Goal: Information Seeking & Learning: Learn about a topic

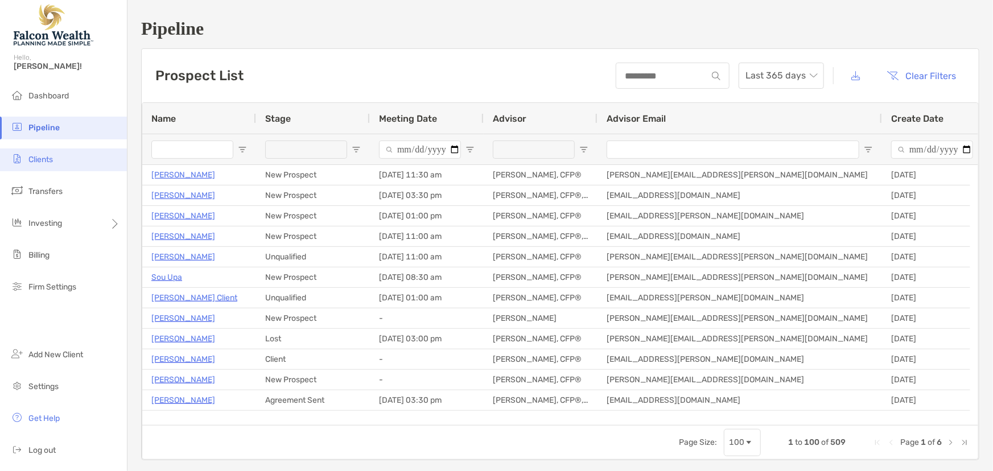
click at [40, 160] on span "Clients" at bounding box center [40, 160] width 24 height 10
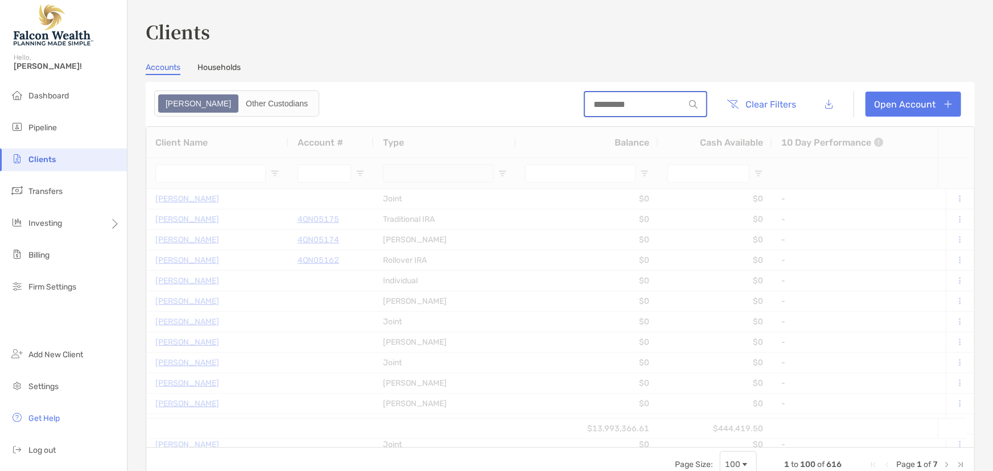
type input "****"
click at [611, 108] on input at bounding box center [635, 105] width 100 height 10
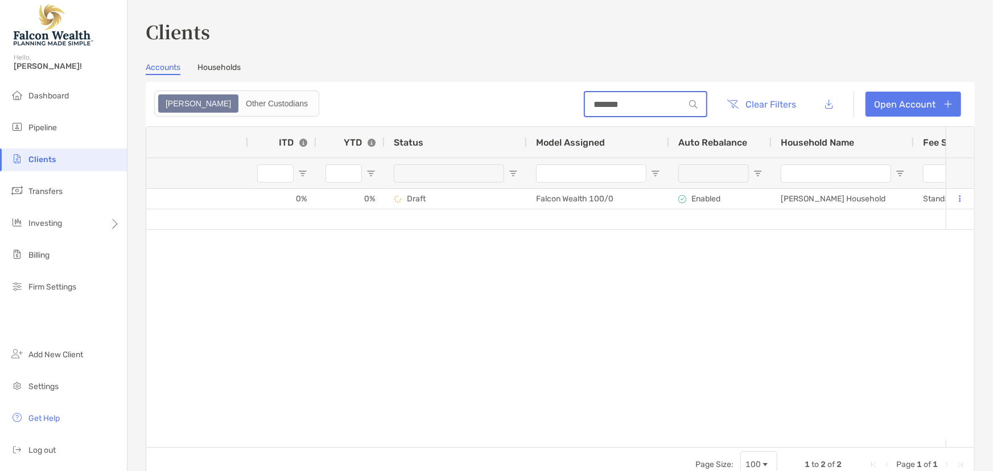
scroll to position [0, 1157]
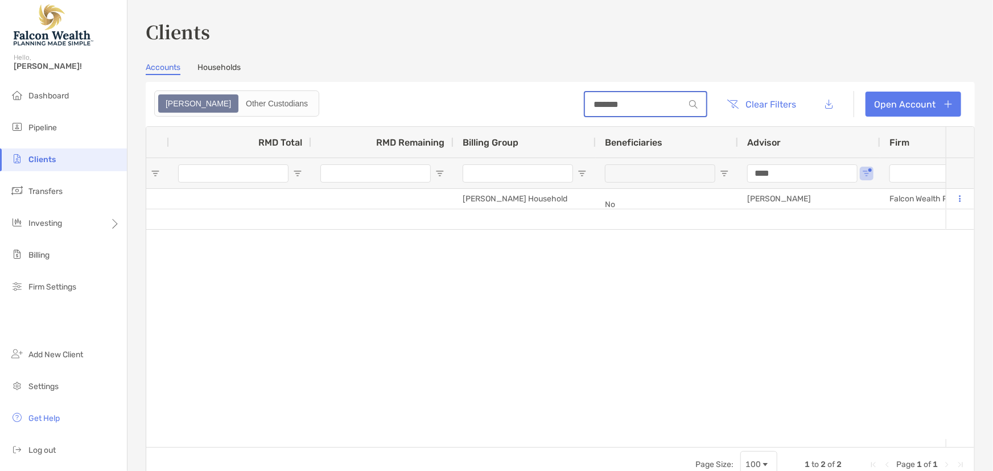
type input "*******"
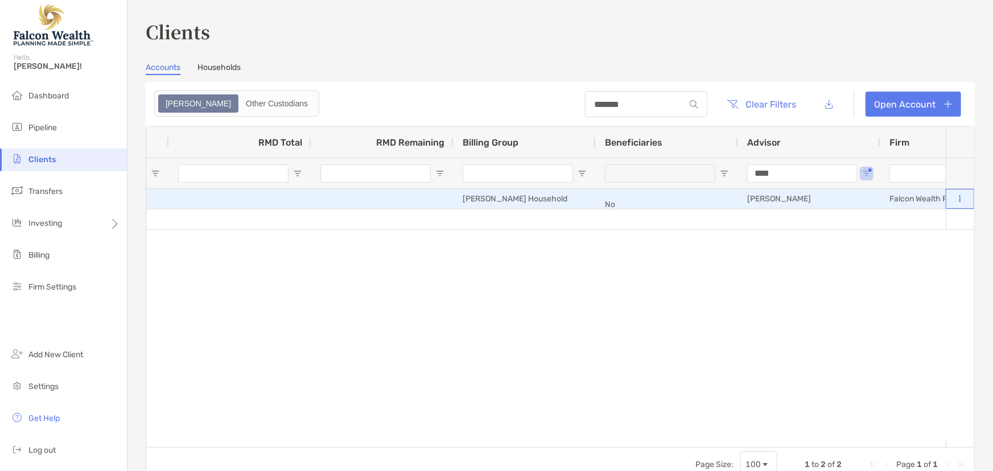
click at [956, 199] on button at bounding box center [960, 198] width 10 height 11
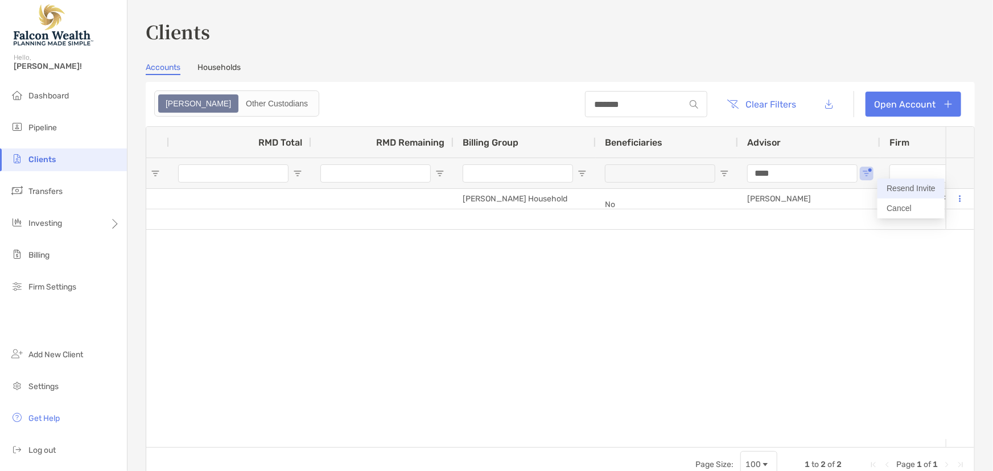
click at [901, 185] on button "Resend Invite" at bounding box center [910, 189] width 67 height 20
click at [267, 278] on div "[PERSON_NAME] Individual $0 $0 - 0% 0% Draft Falcon Wealth 100/0 Enabled [PERSO…" at bounding box center [545, 314] width 799 height 250
drag, startPoint x: 785, startPoint y: 171, endPoint x: 730, endPoint y: 175, distance: 55.3
click at [740, 174] on div "****" at bounding box center [809, 173] width 142 height 31
click at [453, 287] on div "[PERSON_NAME] Individual $0 $0 - 0% 0% Draft Falcon Wealth 100/0 Enabled [PERSO…" at bounding box center [545, 314] width 799 height 250
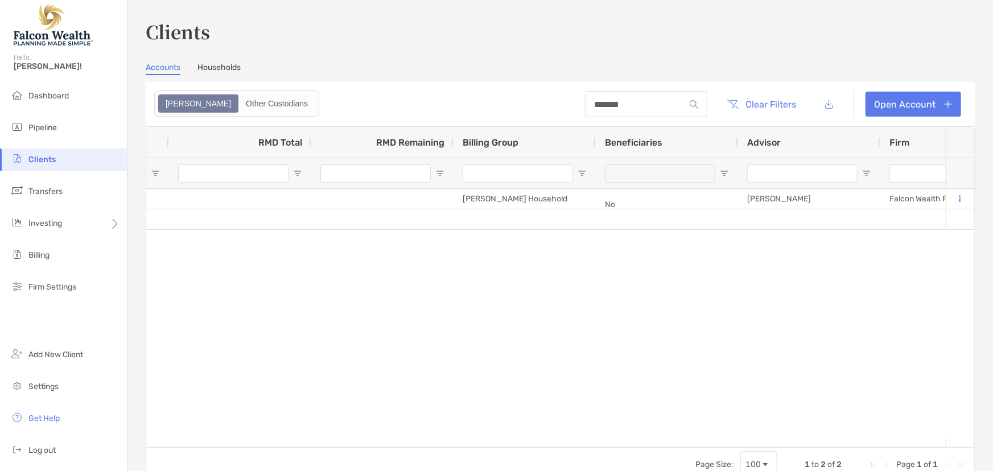
click at [537, 323] on div "[PERSON_NAME] Individual $0 $0 - 0% 0% Draft Falcon Wealth 100/0 Enabled [PERSO…" at bounding box center [545, 314] width 799 height 250
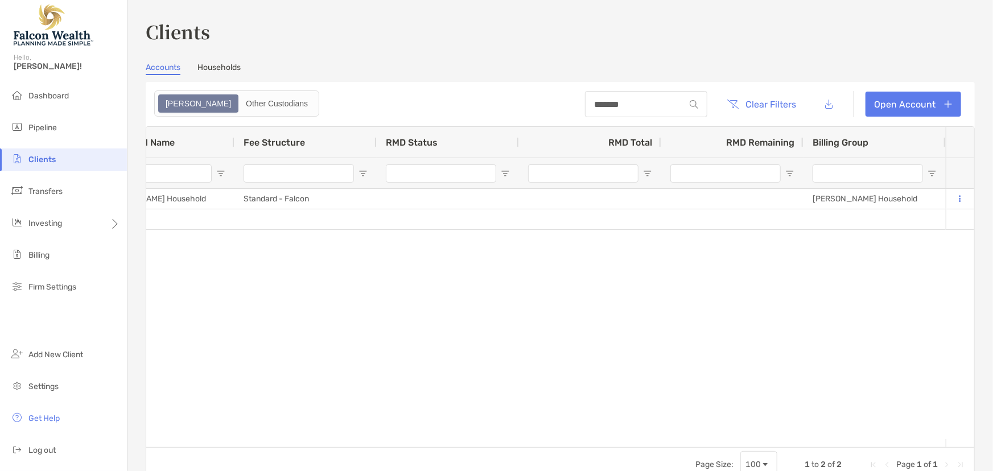
scroll to position [0, 769]
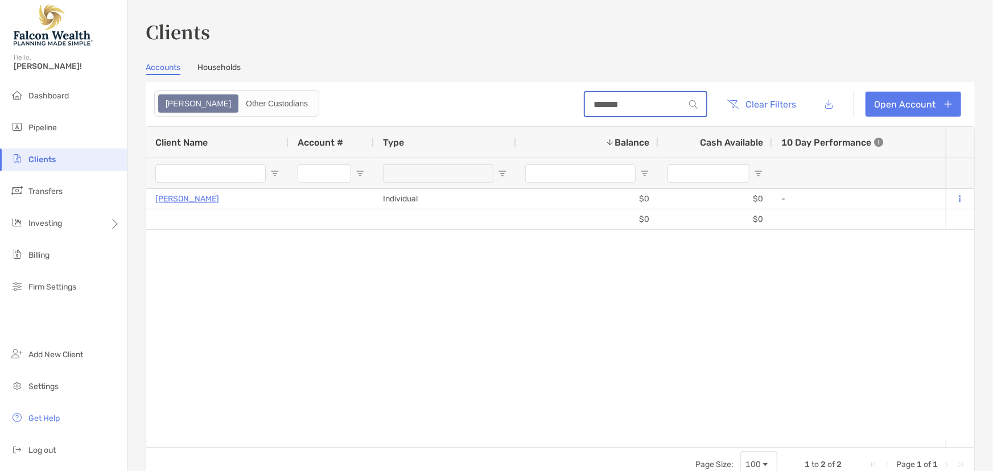
drag, startPoint x: 625, startPoint y: 99, endPoint x: 539, endPoint y: 119, distance: 88.3
click at [555, 106] on header "******* Clear Filters Open Account" at bounding box center [560, 104] width 829 height 44
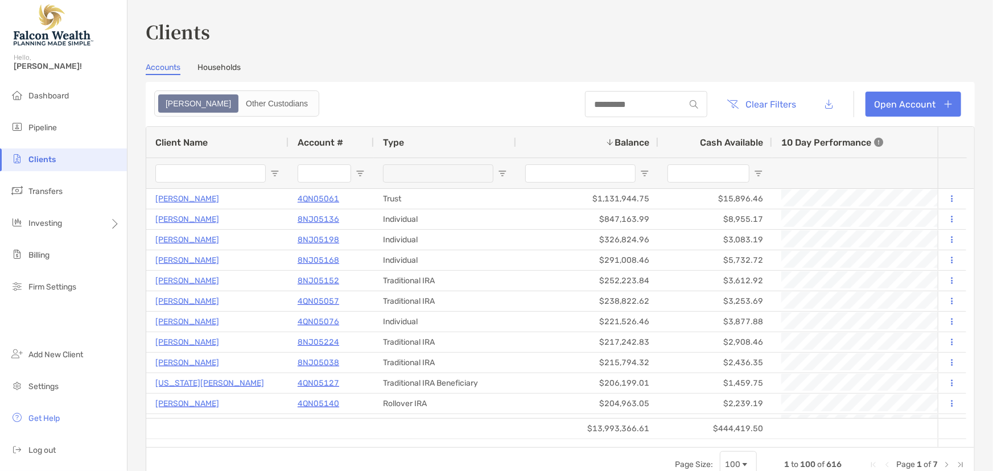
click at [500, 79] on section "Accounts Households [PERSON_NAME] Other Custodians Clear Filters Open Account 1…" at bounding box center [560, 272] width 829 height 419
click at [597, 102] on input at bounding box center [635, 105] width 100 height 10
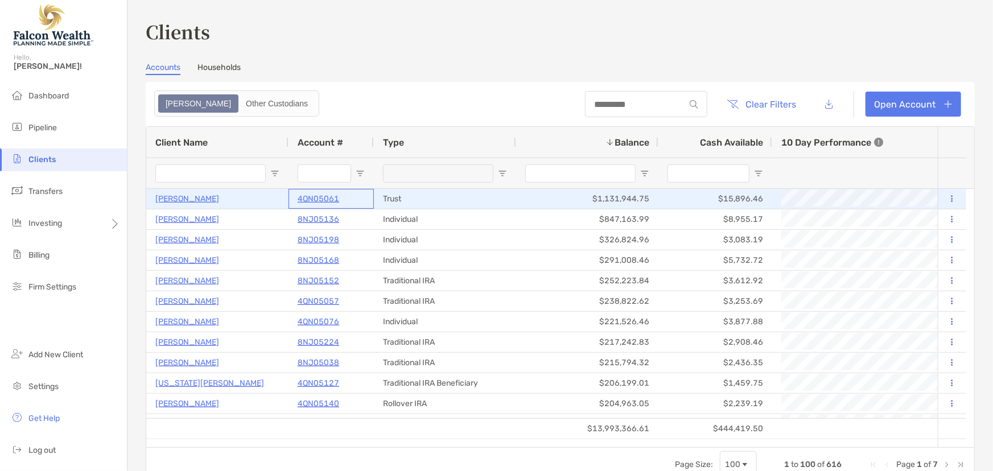
click at [316, 198] on p "4QN05061" at bounding box center [319, 199] width 42 height 14
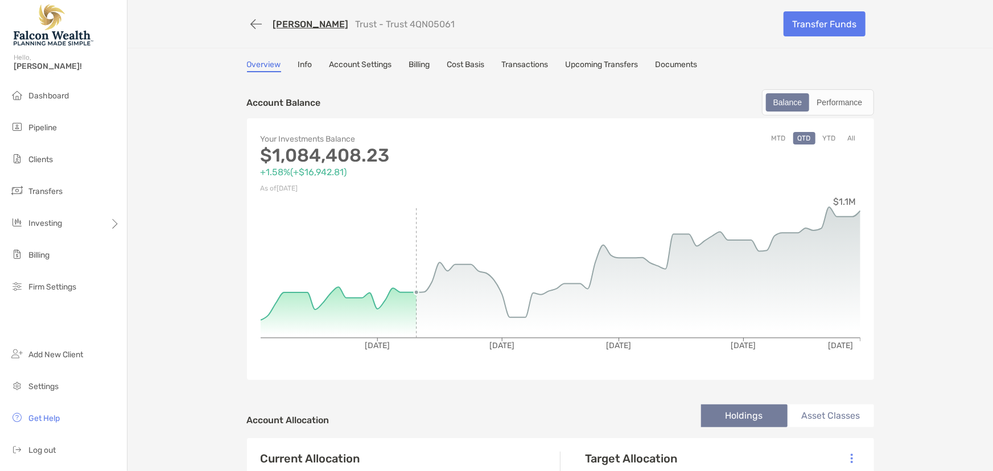
scroll to position [51, 0]
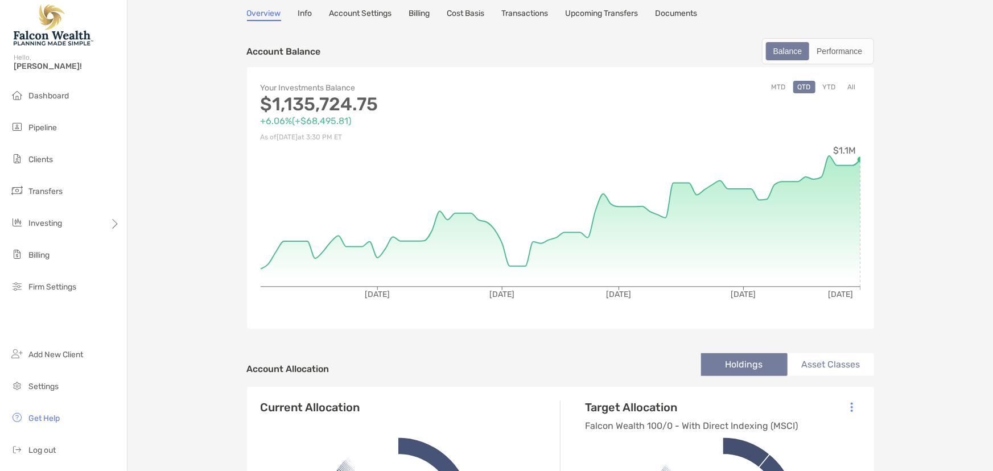
click at [770, 84] on button "MTD" at bounding box center [778, 87] width 23 height 13
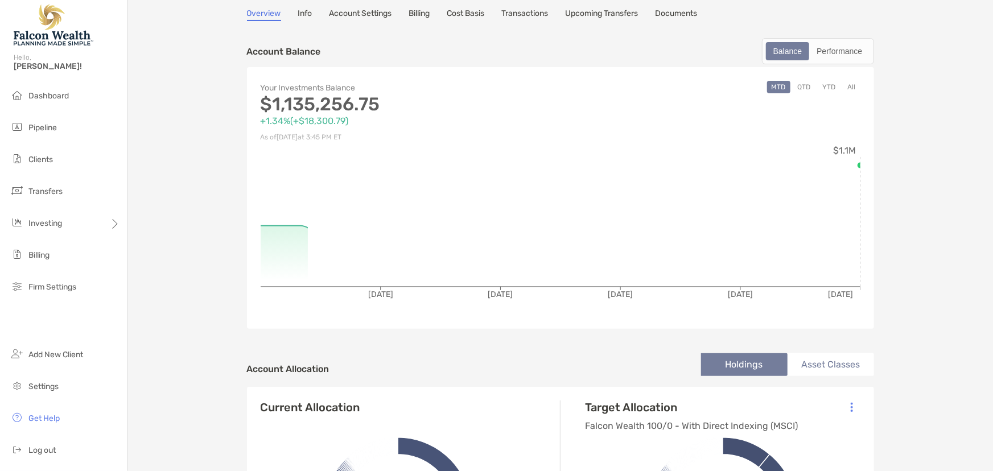
click at [825, 85] on button "YTD" at bounding box center [829, 87] width 22 height 13
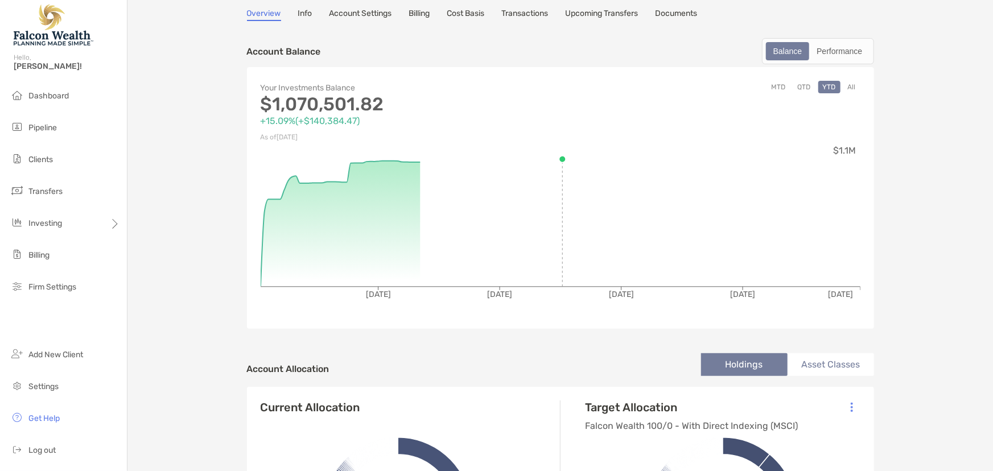
click at [851, 87] on button "All" at bounding box center [851, 87] width 17 height 13
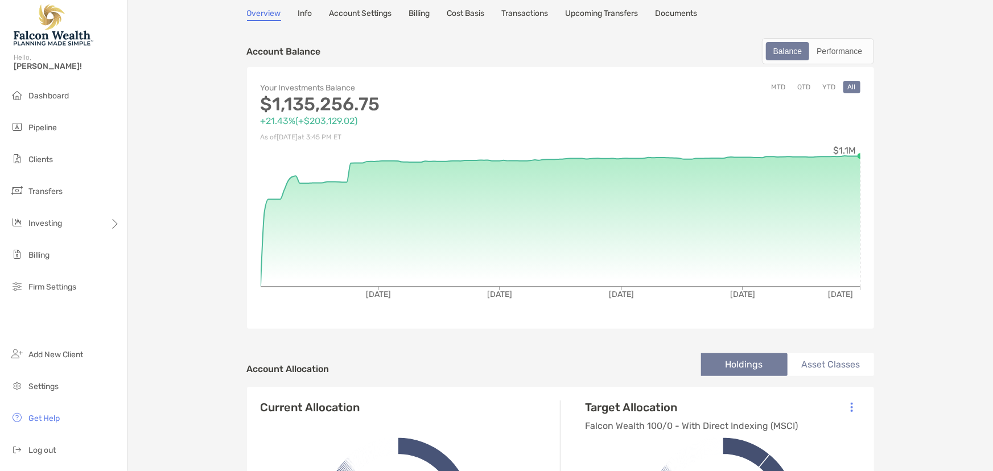
click at [825, 85] on button "YTD" at bounding box center [829, 87] width 22 height 13
click at [799, 91] on button "QTD" at bounding box center [804, 87] width 22 height 13
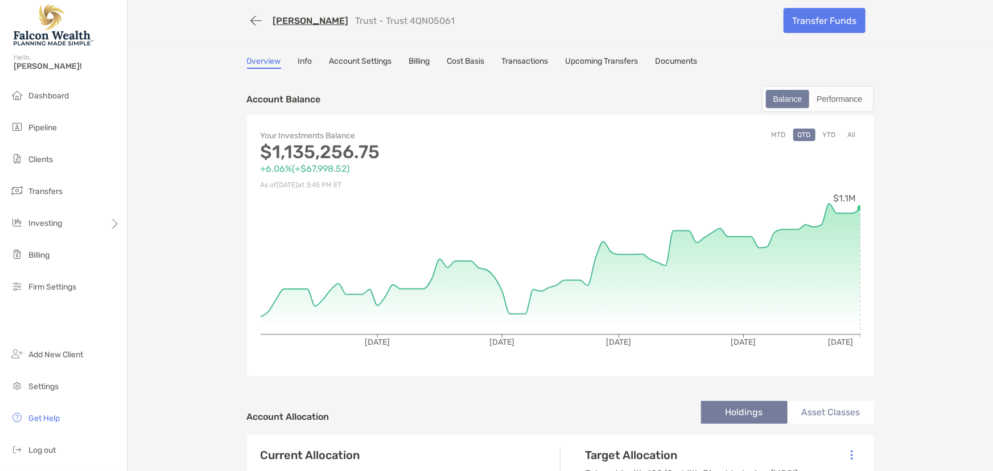
scroll to position [55, 0]
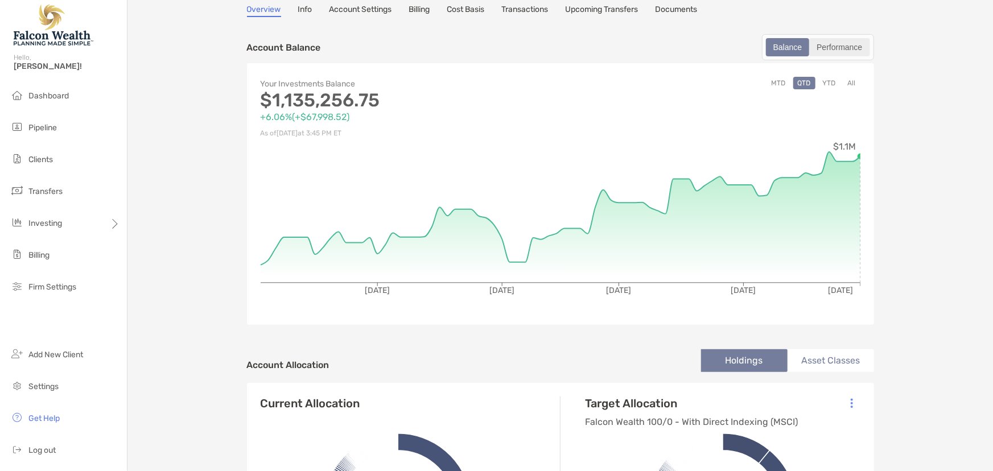
click at [832, 44] on div "Performance" at bounding box center [839, 47] width 58 height 16
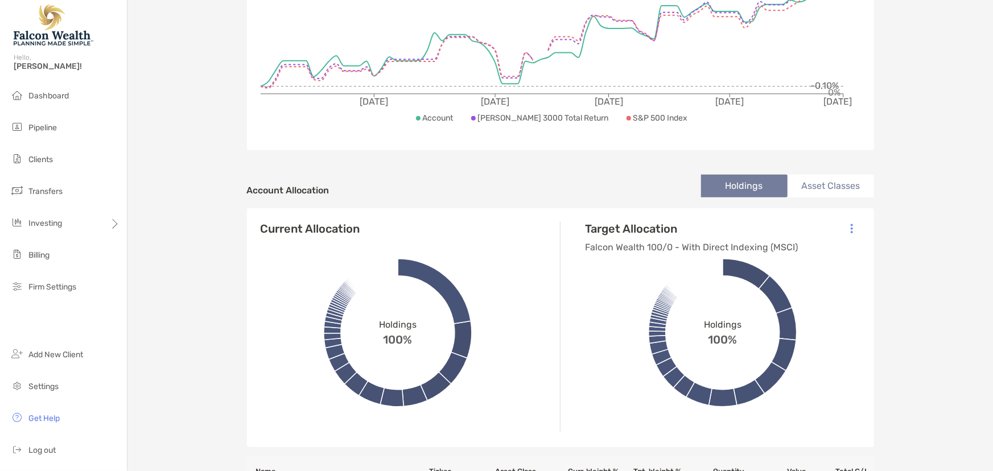
scroll to position [0, 0]
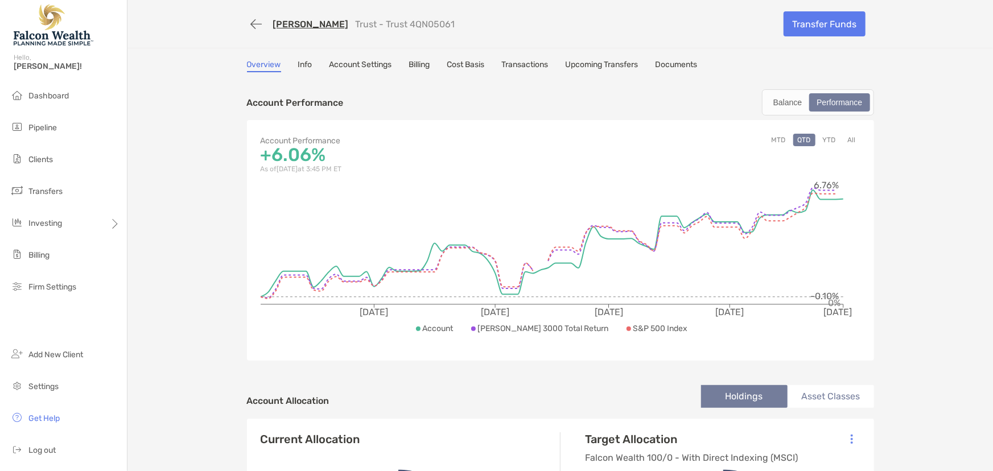
click at [309, 61] on div "Overview Info Account Settings Billing Cost Basis Transactions Upcoming Transfe…" at bounding box center [560, 66] width 627 height 13
click at [305, 67] on link "Info" at bounding box center [305, 66] width 14 height 13
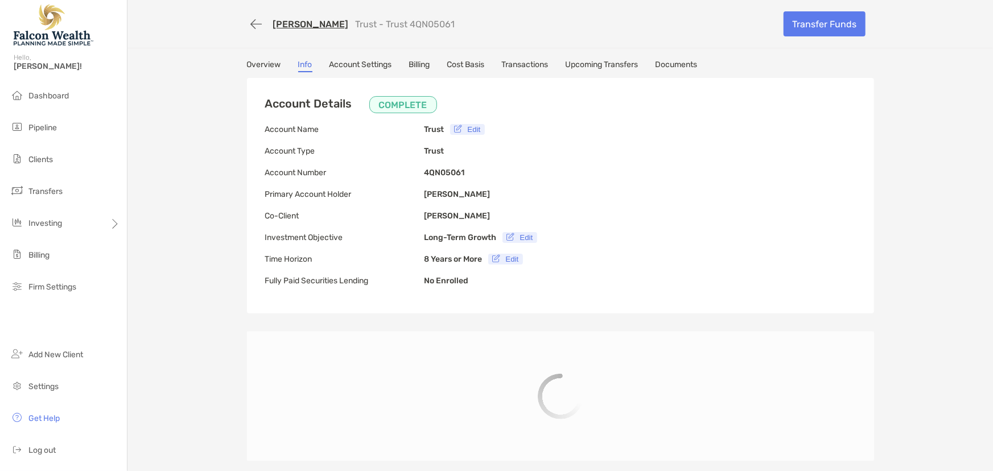
scroll to position [51, 0]
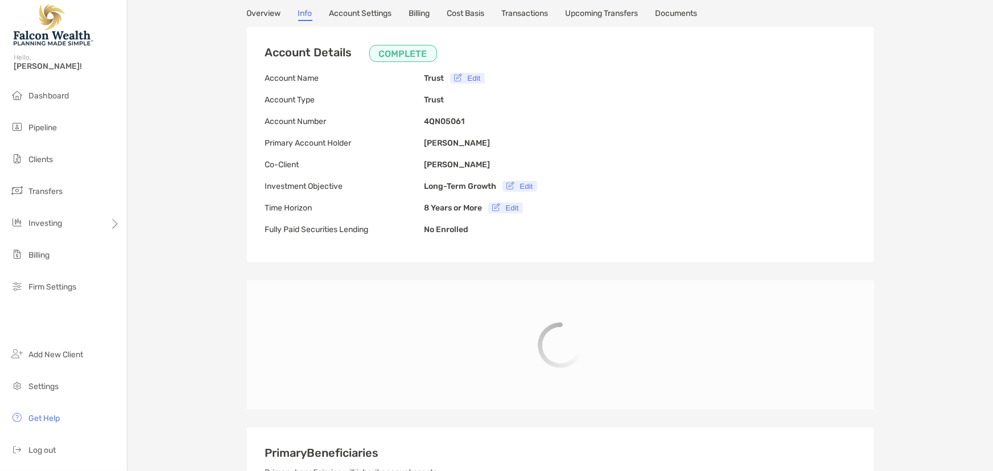
type input "**********"
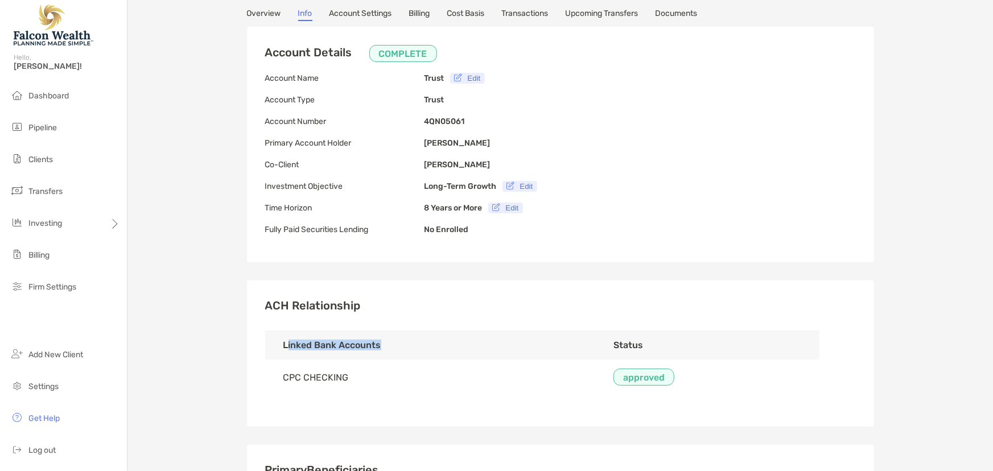
drag, startPoint x: 283, startPoint y: 345, endPoint x: 405, endPoint y: 352, distance: 121.4
click at [405, 352] on th "Linked Bank Accounts" at bounding box center [430, 345] width 330 height 29
click at [330, 347] on th "Linked Bank Accounts" at bounding box center [430, 345] width 330 height 29
click at [348, 13] on link "Account Settings" at bounding box center [360, 15] width 63 height 13
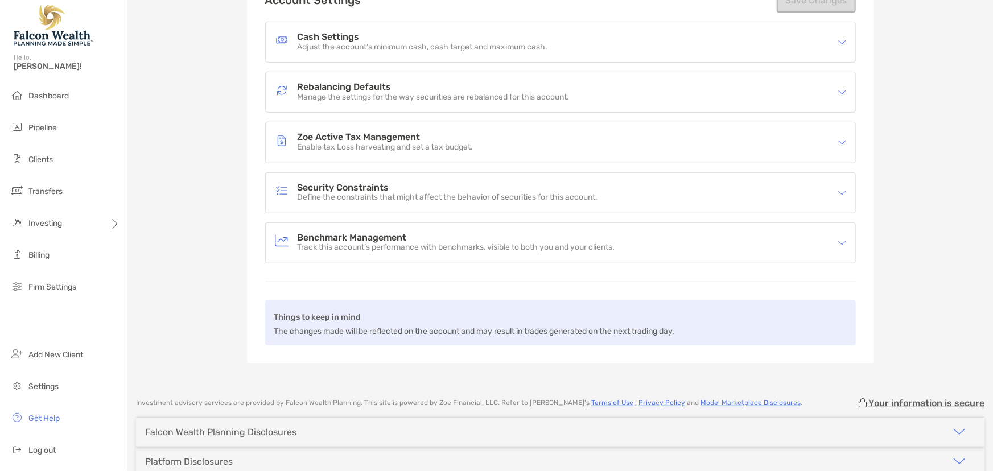
scroll to position [103, 0]
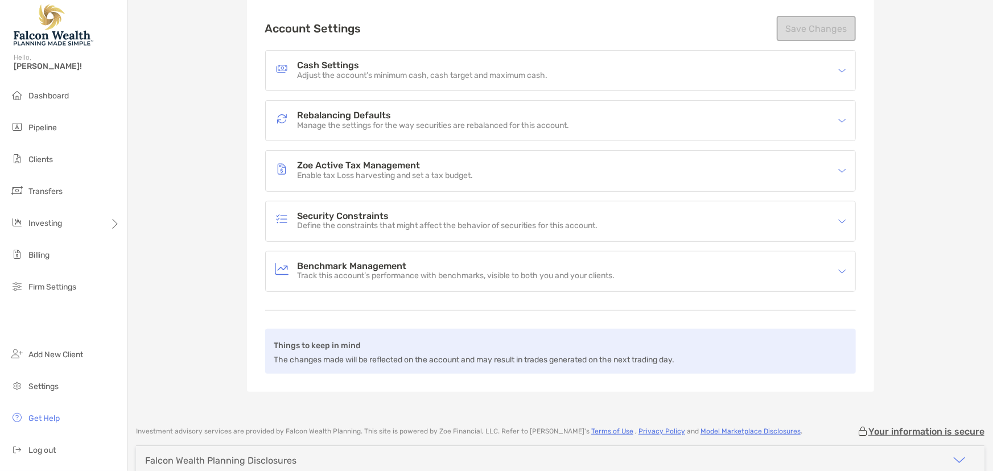
click at [316, 62] on h4 "Cash Settings" at bounding box center [423, 66] width 250 height 10
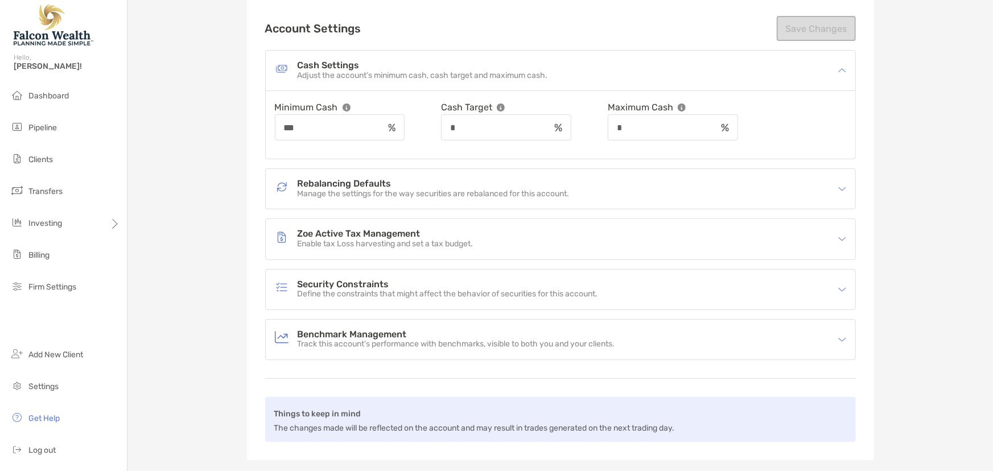
click at [331, 181] on h4 "Rebalancing Defaults" at bounding box center [434, 184] width 272 height 10
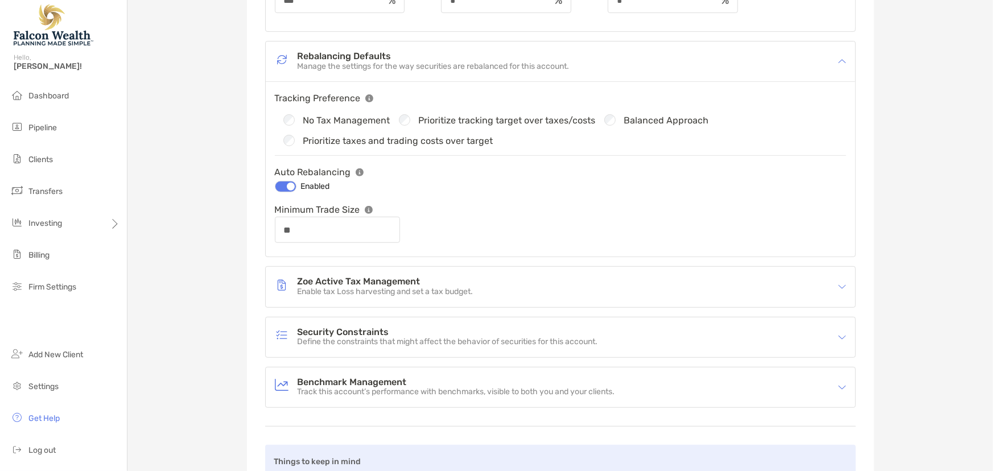
scroll to position [258, 0]
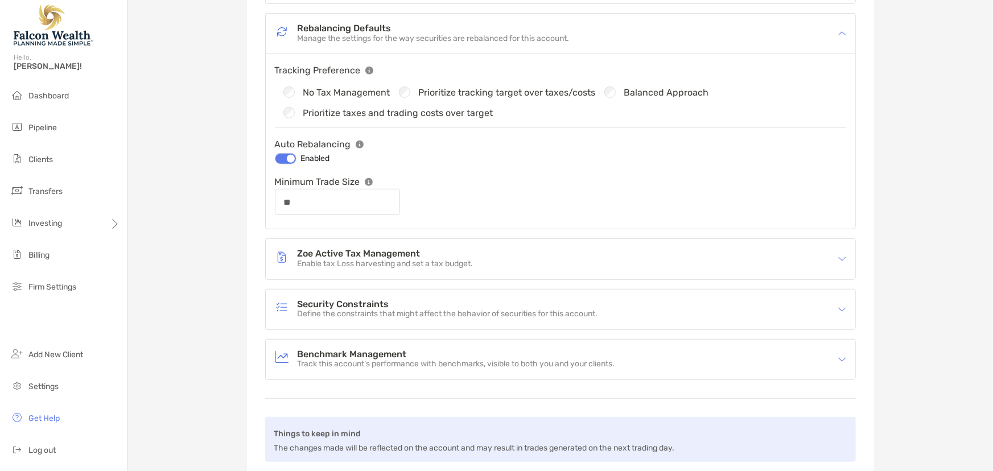
click at [341, 255] on h4 "Zoe Active Tax Management" at bounding box center [386, 254] width 176 height 10
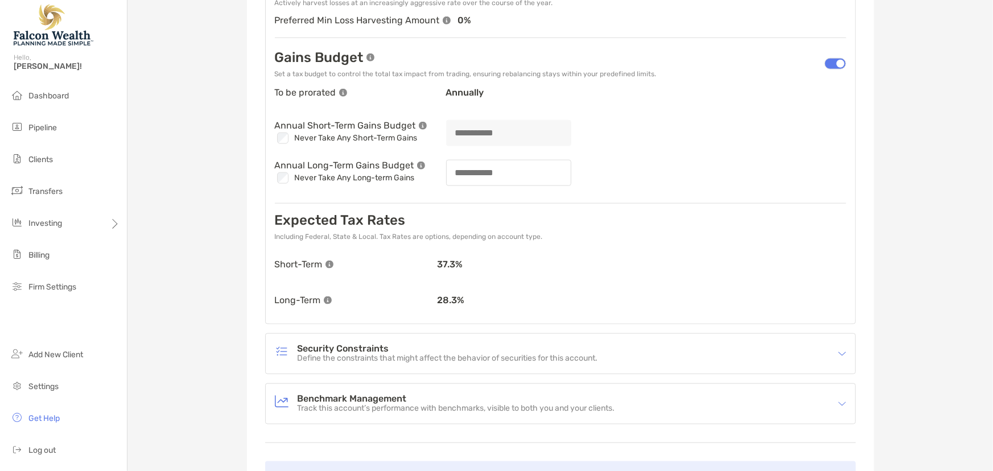
scroll to position [620, 0]
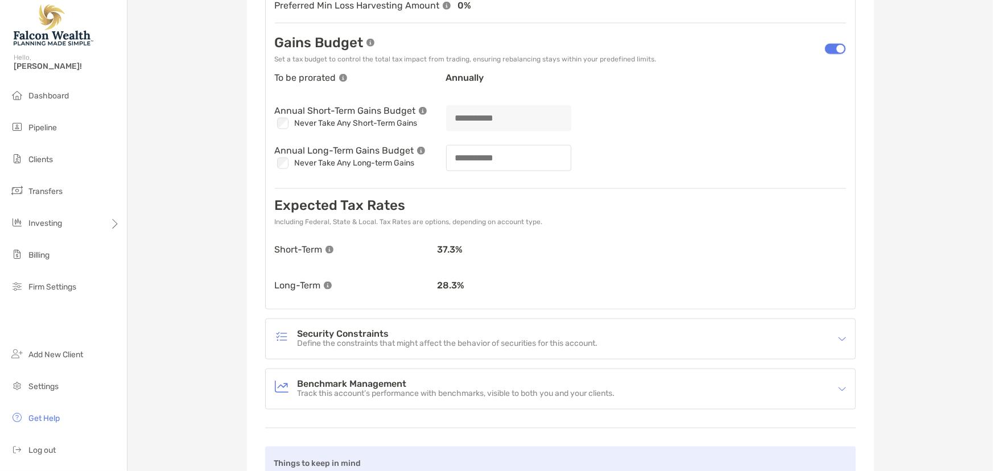
click at [364, 335] on h4 "Security Constraints" at bounding box center [448, 334] width 300 height 10
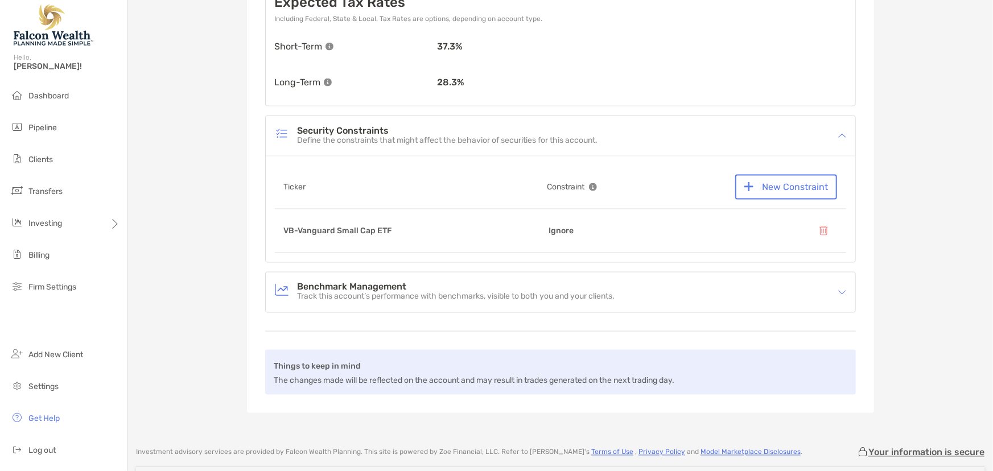
scroll to position [827, 0]
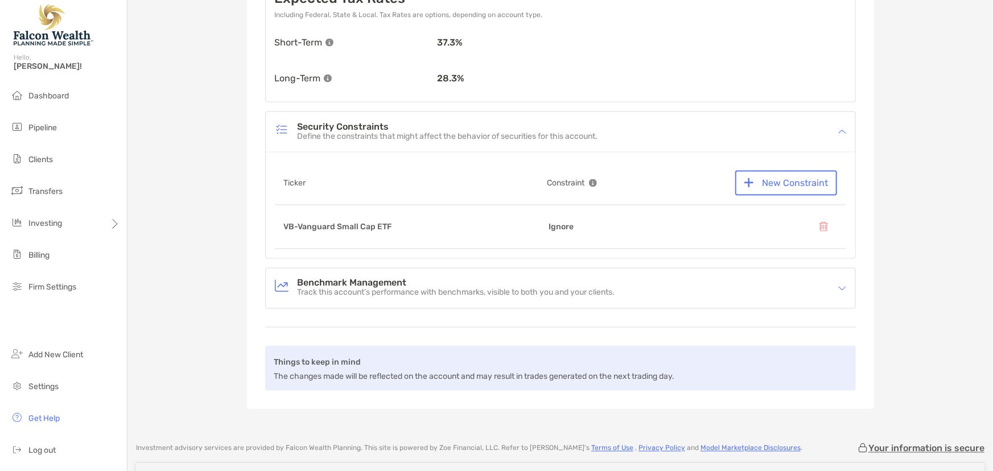
click at [357, 284] on h4 "Benchmark Management" at bounding box center [456, 284] width 317 height 10
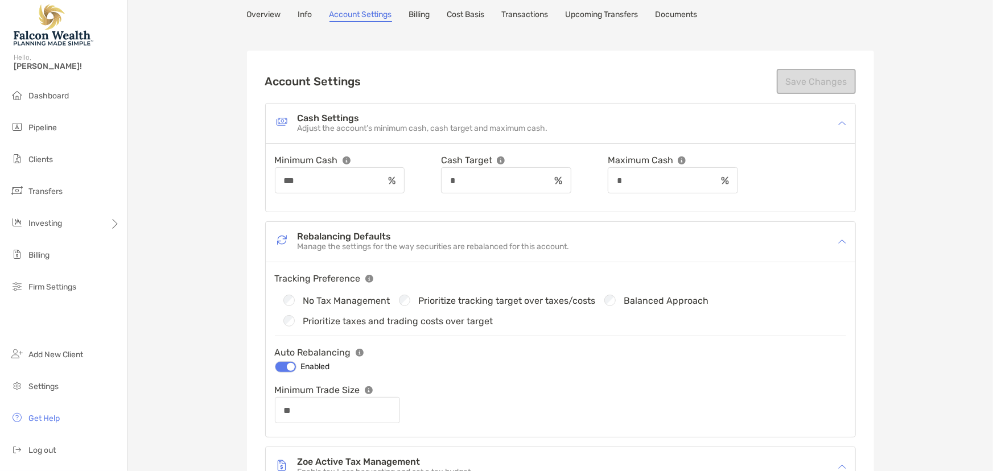
scroll to position [51, 0]
click at [420, 10] on link "Billing" at bounding box center [419, 15] width 21 height 13
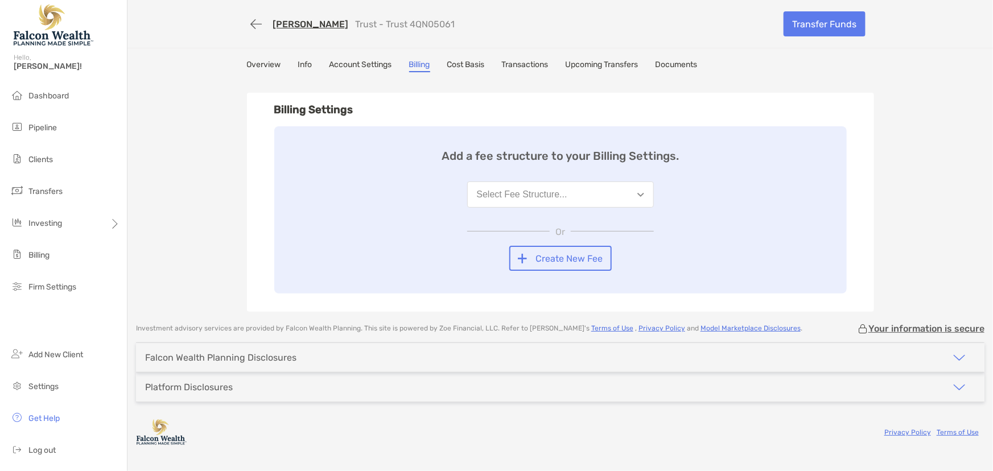
click at [461, 62] on link "Cost Basis" at bounding box center [466, 66] width 38 height 13
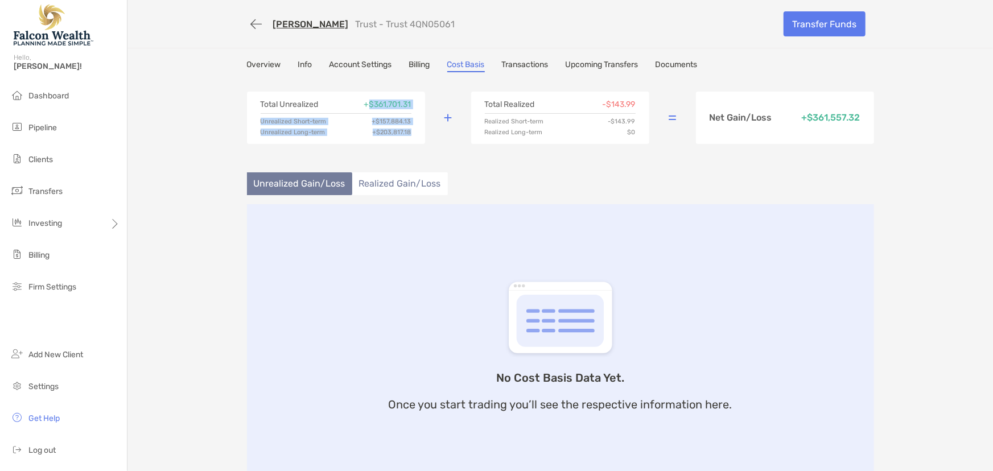
drag, startPoint x: 364, startPoint y: 97, endPoint x: 438, endPoint y: 102, distance: 74.2
click at [438, 102] on div "Total Unrealized + $361,701.31 Unrealized Short-term + $157,884.13 Unrealized L…" at bounding box center [560, 118] width 627 height 80
click at [410, 100] on div "Total Unrealized + $361,701.31 Unrealized Short-term + $157,884.13 Unrealized L…" at bounding box center [336, 118] width 178 height 52
drag, startPoint x: 358, startPoint y: 100, endPoint x: 424, endPoint y: 106, distance: 66.2
click at [424, 106] on div "Total Unrealized + $361,701.31 Unrealized Short-term + $157,884.13 Unrealized L…" at bounding box center [560, 118] width 627 height 80
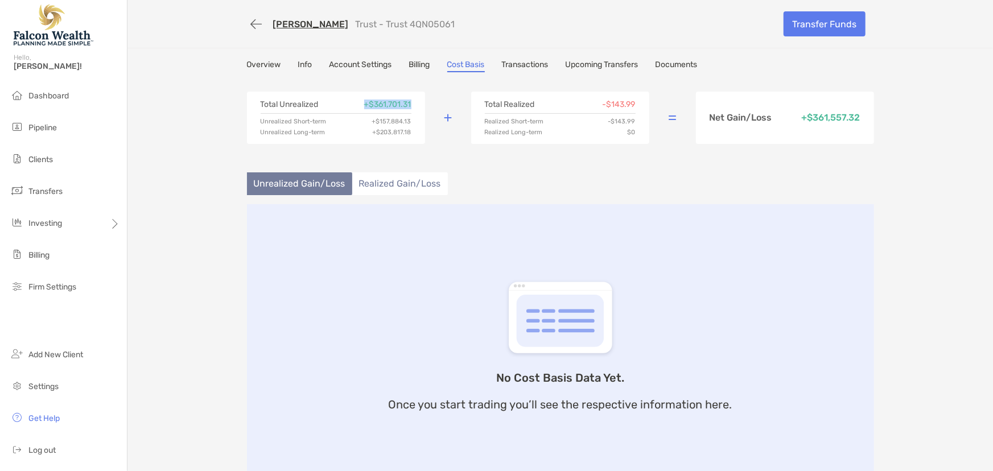
click at [414, 102] on div "Total Unrealized + $361,701.31 Unrealized Short-term + $157,884.13 Unrealized L…" at bounding box center [336, 118] width 178 height 52
drag, startPoint x: 484, startPoint y: 102, endPoint x: 544, endPoint y: 107, distance: 59.9
click at [534, 108] on div "Total Realized -$143.99" at bounding box center [560, 107] width 151 height 13
click at [624, 97] on div "Total Realized -$143.99 Realized Short-term -$143.99 Realized Long-term $0" at bounding box center [560, 118] width 178 height 52
click at [410, 180] on li "Realized Gain/Loss" at bounding box center [400, 183] width 96 height 23
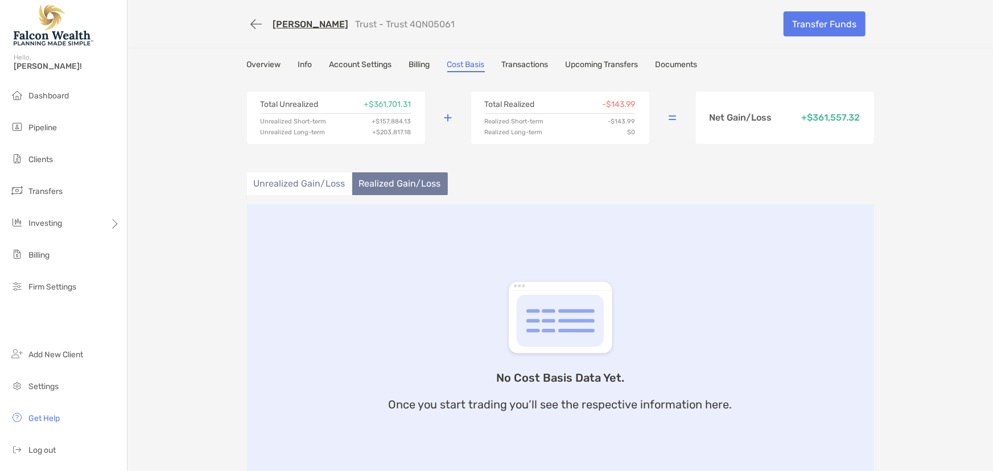
click at [312, 184] on li "Unrealized Gain/Loss" at bounding box center [299, 183] width 105 height 23
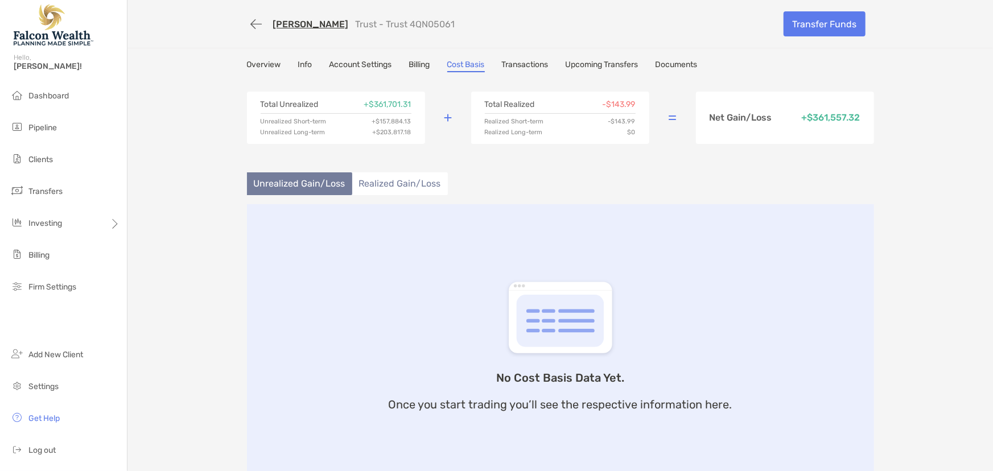
click at [388, 183] on li "Realized Gain/Loss" at bounding box center [400, 183] width 96 height 23
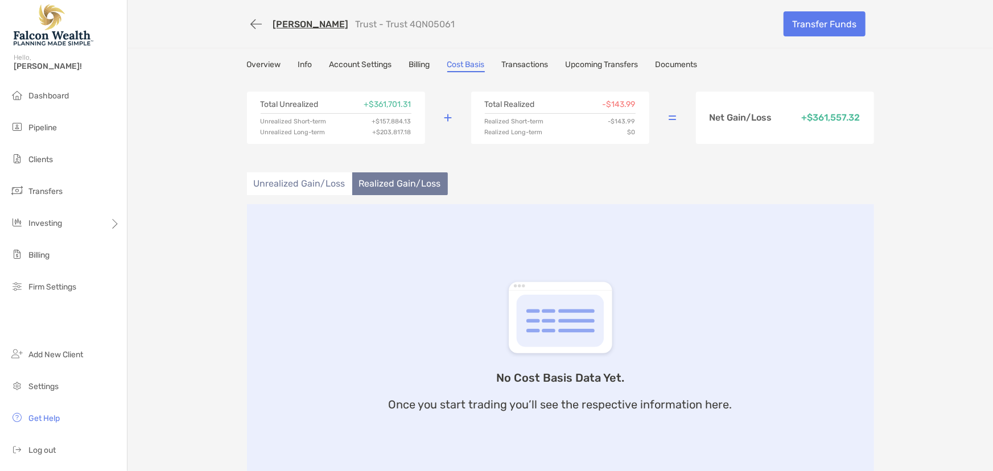
click at [305, 182] on li "Unrealized Gain/Loss" at bounding box center [299, 183] width 105 height 23
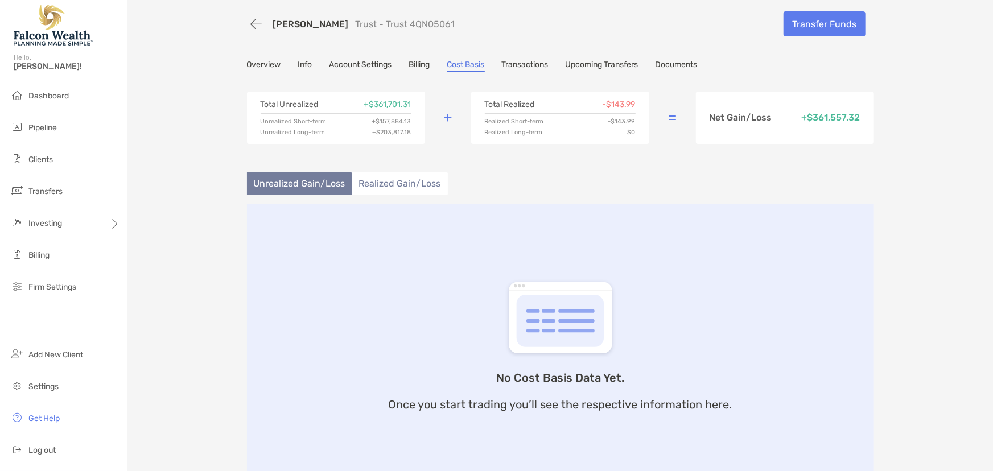
click at [531, 65] on link "Transactions" at bounding box center [525, 66] width 47 height 13
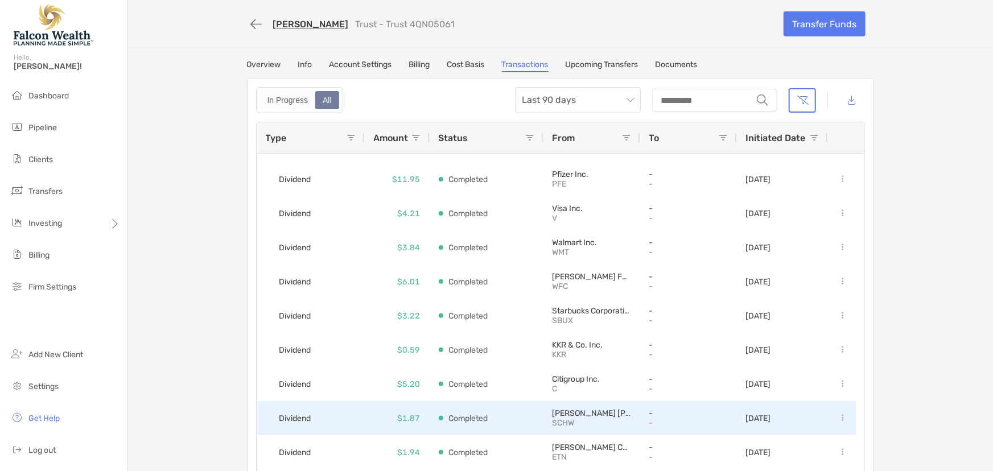
scroll to position [1155, 0]
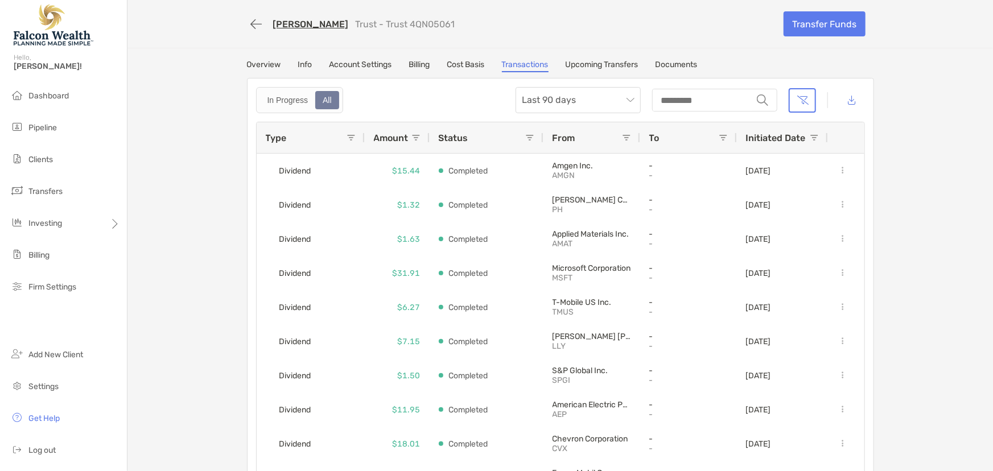
click at [596, 64] on link "Upcoming Transfers" at bounding box center [602, 66] width 73 height 13
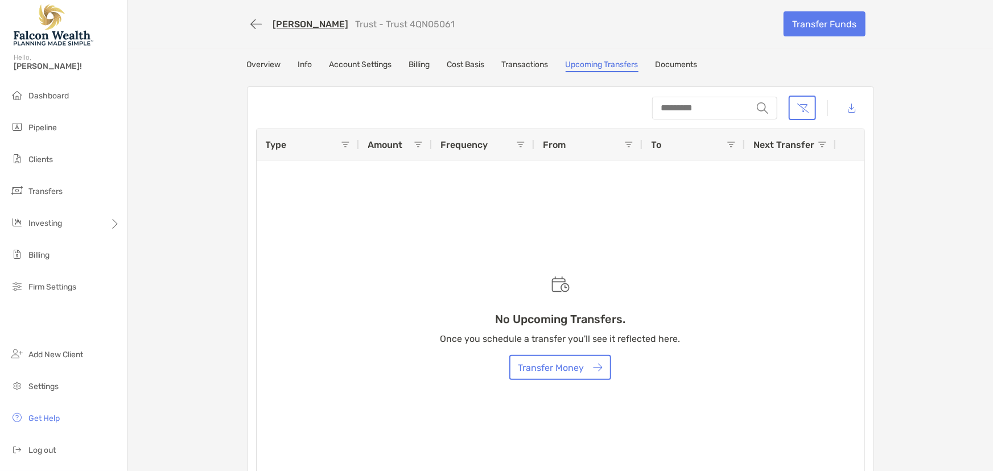
click at [677, 67] on link "Documents" at bounding box center [676, 66] width 42 height 13
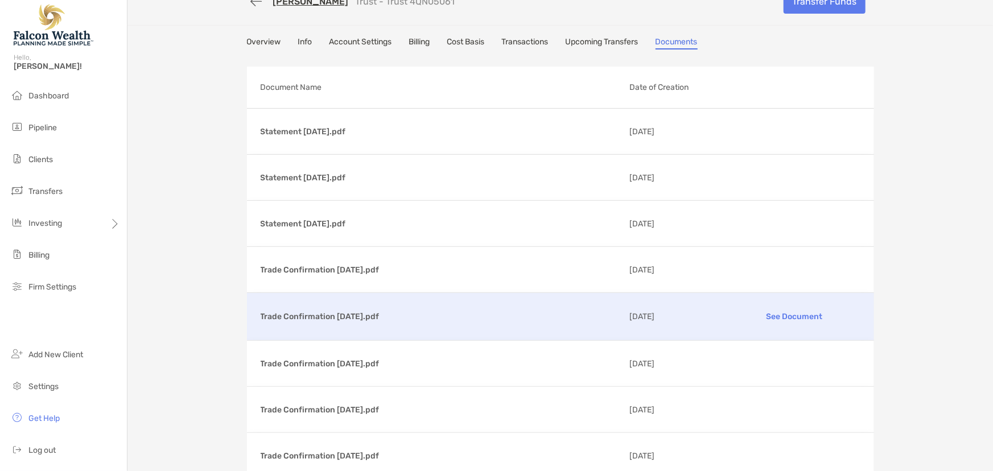
scroll to position [51, 0]
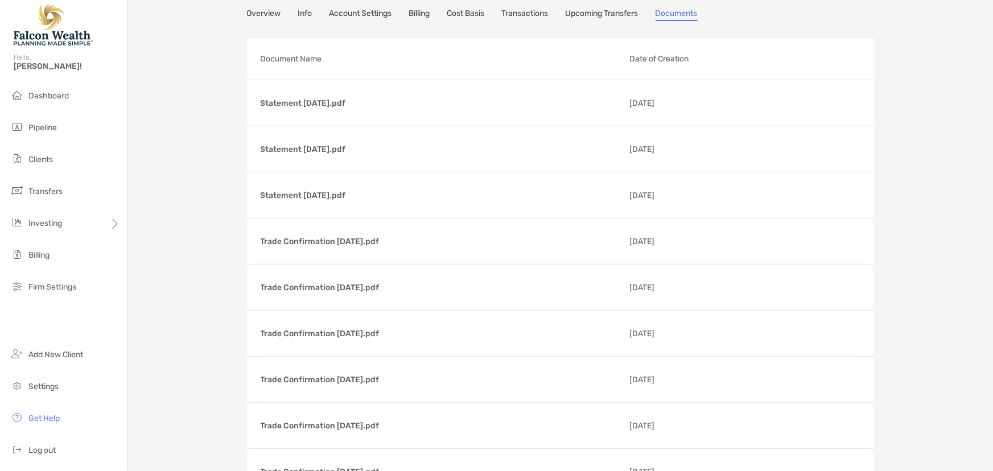
click at [267, 10] on link "Overview" at bounding box center [264, 15] width 34 height 13
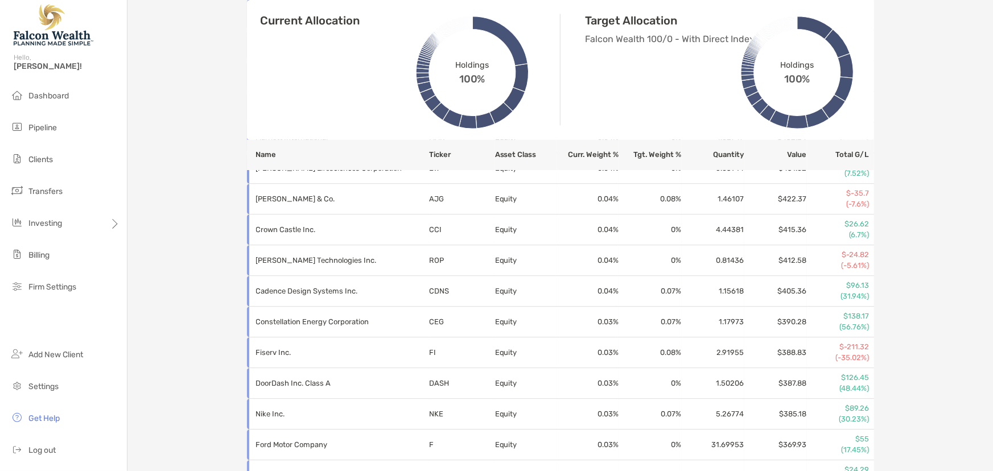
scroll to position [5534, 0]
